Goal: Task Accomplishment & Management: Manage account settings

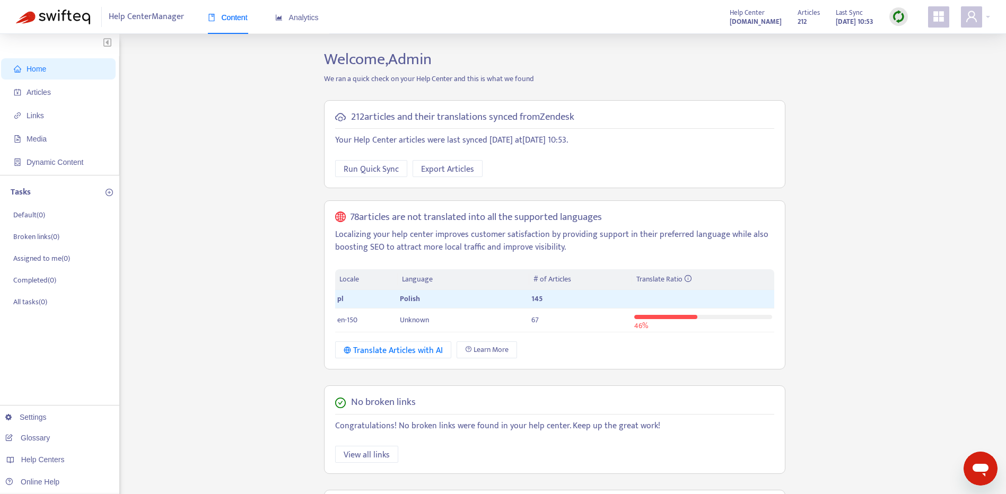
click at [827, 219] on div "Home Articles Links Media Dynamic Content Tasks Default ( 0 ) Broken links ( 0 …" at bounding box center [503, 385] width 975 height 670
click at [902, 22] on img at bounding box center [898, 16] width 13 height 13
click at [916, 56] on link "Full Sync" at bounding box center [917, 55] width 38 height 12
click at [45, 460] on span "Help Centers" at bounding box center [43, 460] width 44 height 8
click at [169, 418] on link "[DOMAIN_NAME]" at bounding box center [168, 415] width 72 height 8
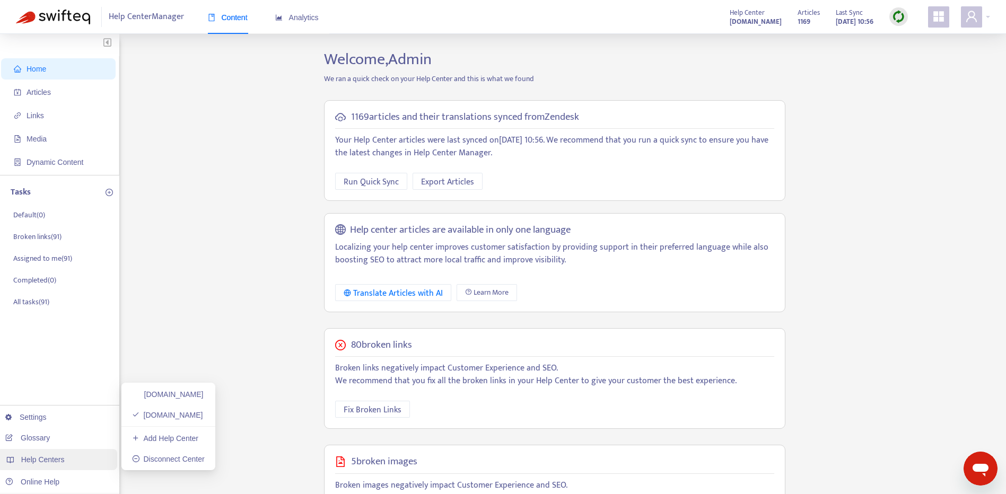
click at [56, 454] on div "Help Centers" at bounding box center [57, 459] width 120 height 21
click at [70, 464] on div "Help Centers" at bounding box center [57, 459] width 120 height 21
click at [196, 394] on link "[DOMAIN_NAME]" at bounding box center [168, 394] width 72 height 8
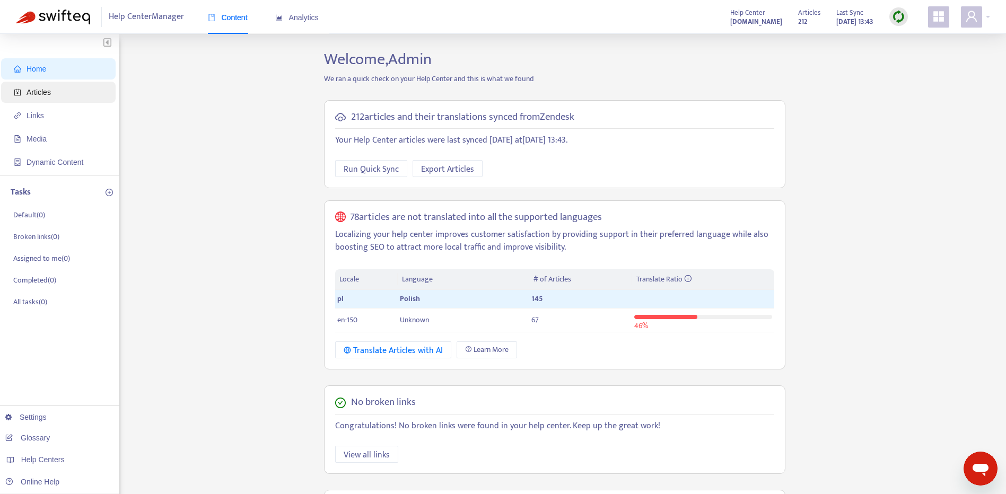
click at [38, 90] on span "Articles" at bounding box center [39, 92] width 24 height 8
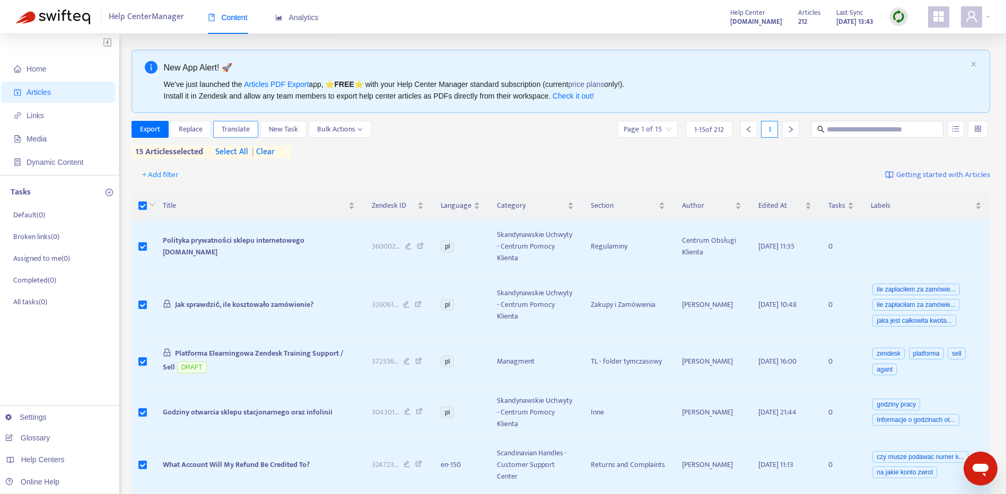
click at [247, 128] on span "Translate" at bounding box center [236, 130] width 28 height 12
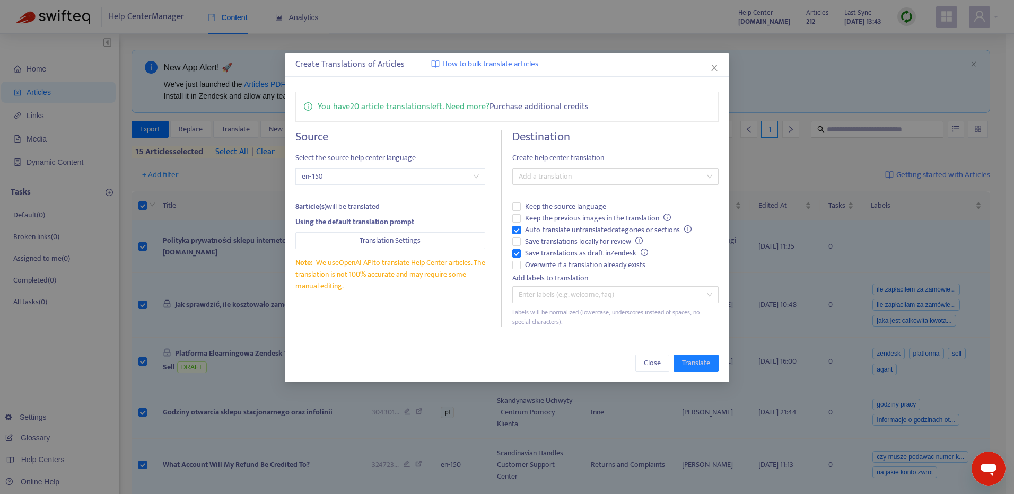
click at [545, 110] on link "Purchase additional credits" at bounding box center [539, 107] width 99 height 14
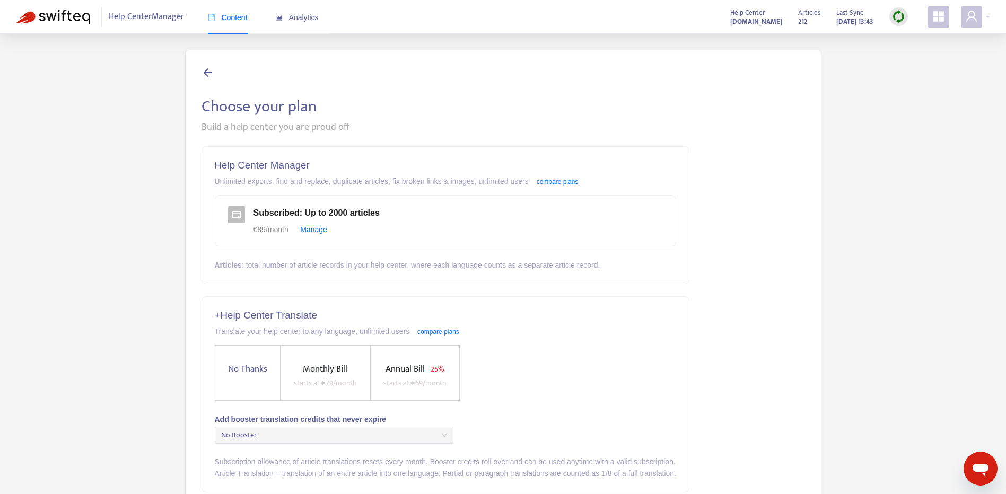
click at [180, 20] on span "Help Center Manager" at bounding box center [146, 17] width 75 height 20
click at [233, 21] on span "Content" at bounding box center [228, 17] width 40 height 8
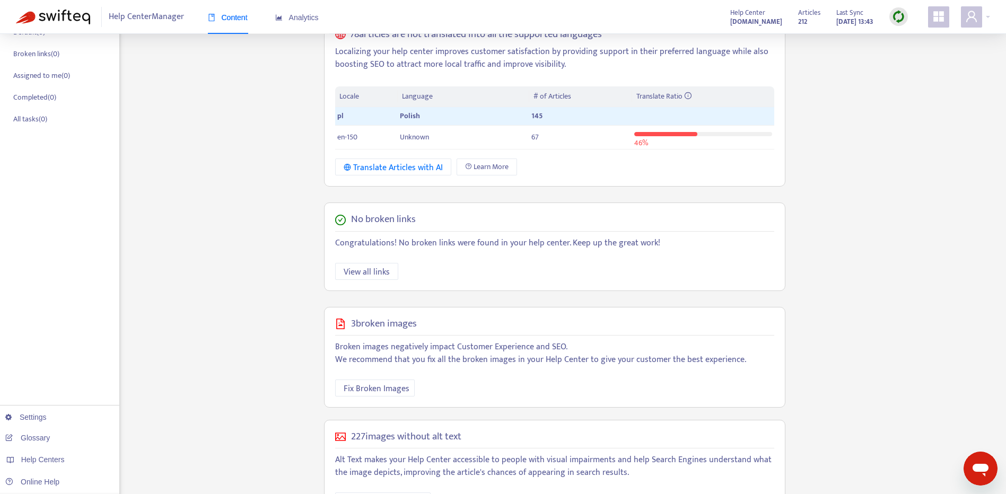
scroll to position [225, 0]
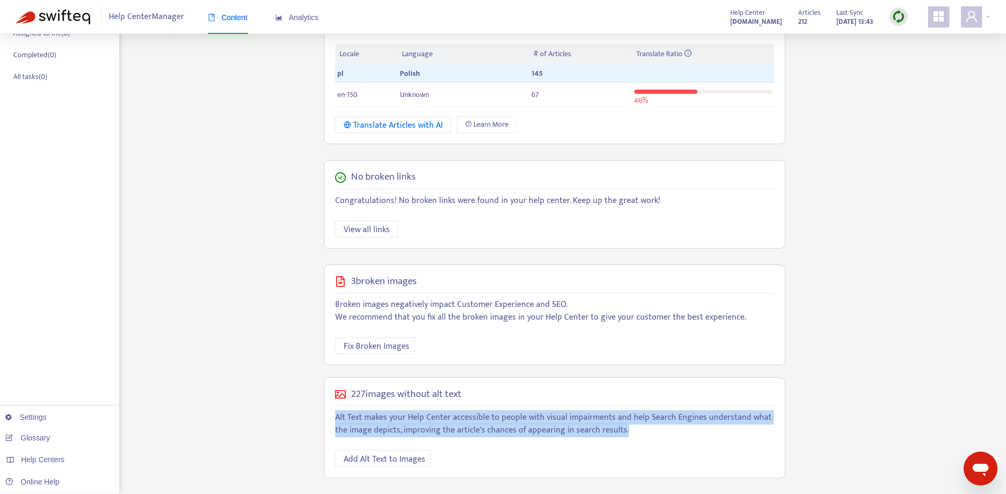
drag, startPoint x: 612, startPoint y: 438, endPoint x: 325, endPoint y: 422, distance: 287.5
click at [325, 422] on div "227 images without alt text Alt Text makes your Help Center accessible to peopl…" at bounding box center [555, 428] width 462 height 101
copy p "Alt Text makes your Help Center accessible to people with visual impairments an…"
click at [868, 427] on div "Home Articles Links Media Dynamic Content Tasks Default ( 0 ) Broken links ( 0 …" at bounding box center [503, 159] width 975 height 670
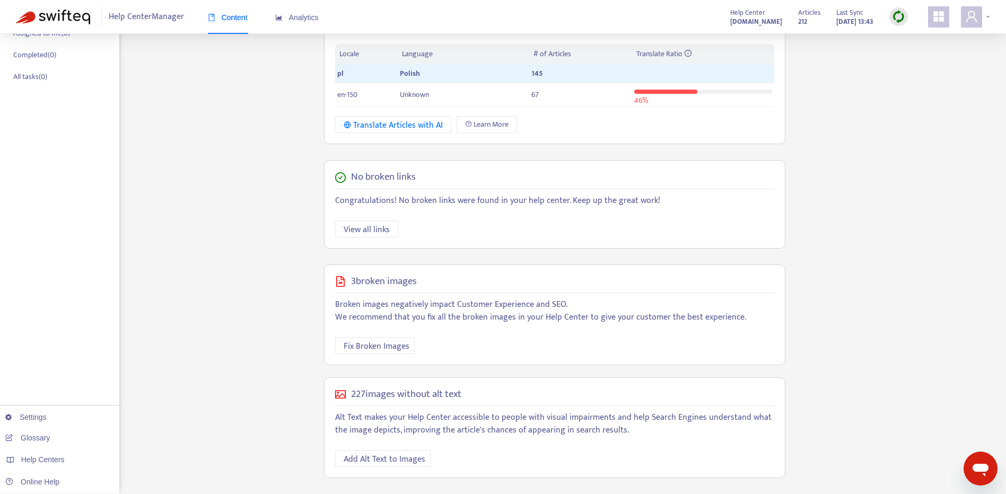
click at [974, 18] on icon "user" at bounding box center [972, 16] width 11 height 11
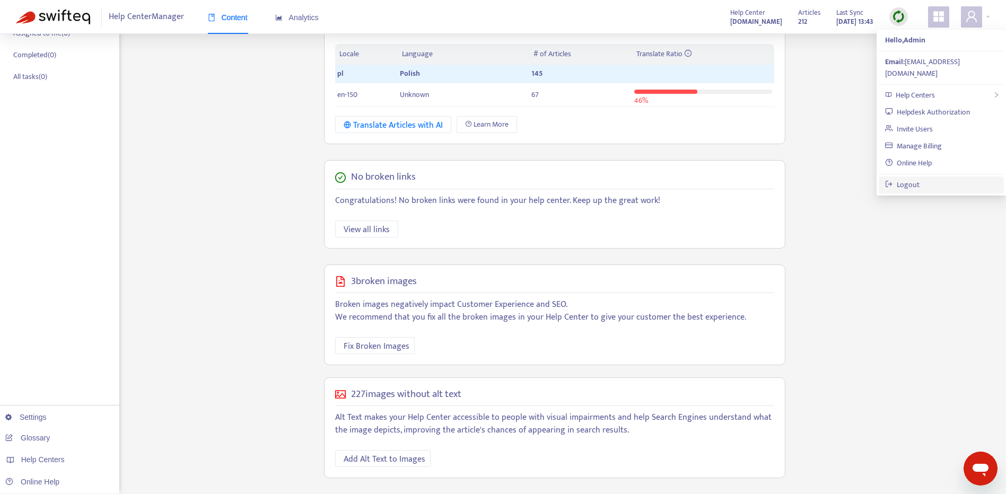
click at [920, 179] on link "Logout" at bounding box center [902, 185] width 34 height 12
